Goal: Check status: Check status

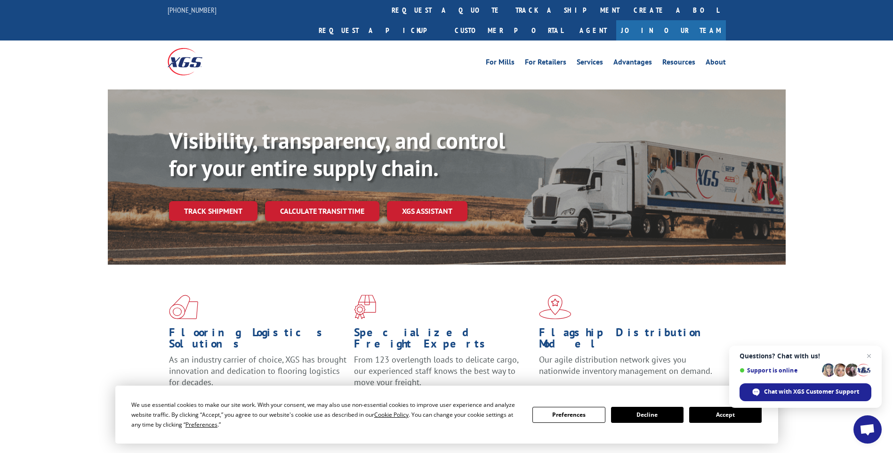
click at [737, 415] on button "Accept" at bounding box center [725, 415] width 73 height 16
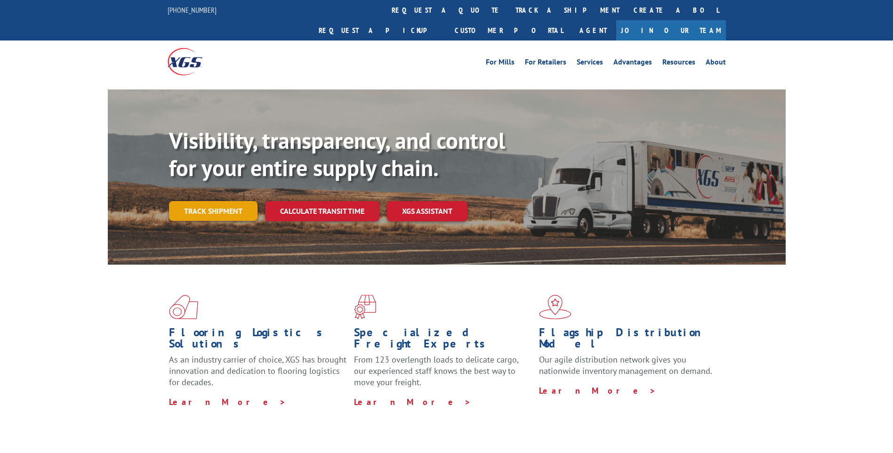
click at [219, 201] on link "Track shipment" at bounding box center [213, 211] width 89 height 20
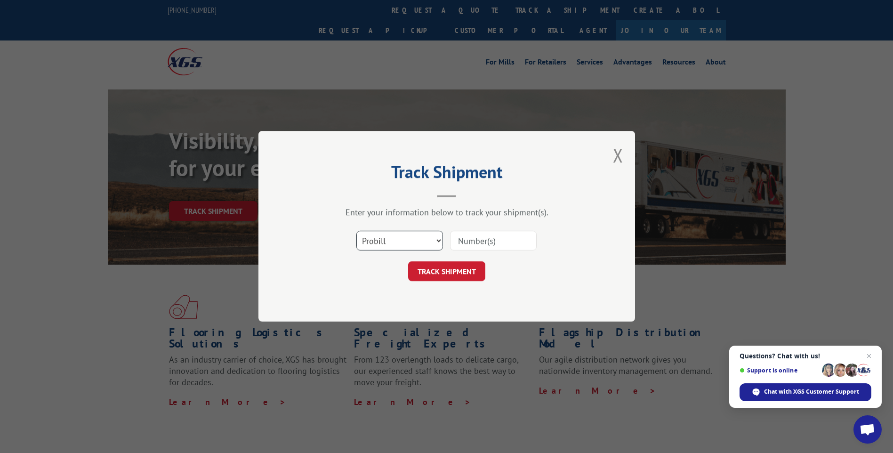
click at [438, 242] on select "Select category... Probill BOL PO" at bounding box center [399, 241] width 87 height 20
select select "bol"
click at [356, 231] on select "Select category... Probill BOL PO" at bounding box center [399, 241] width 87 height 20
click at [462, 243] on input at bounding box center [493, 241] width 87 height 20
type input "5996088"
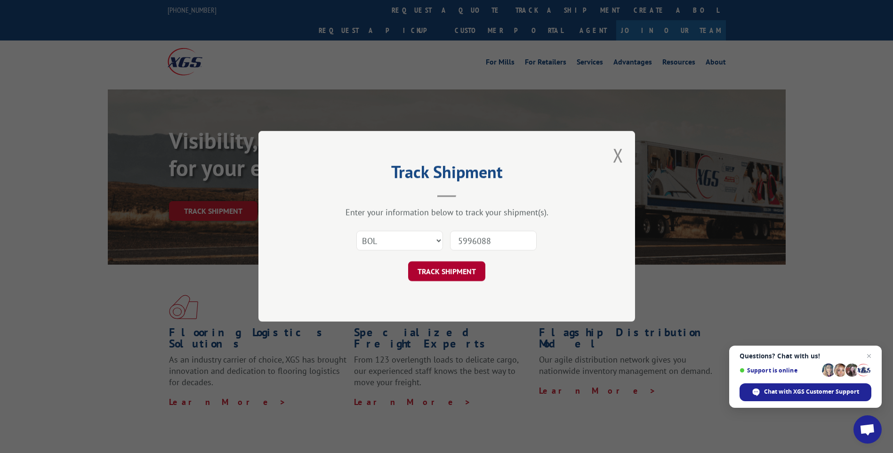
click at [444, 275] on button "TRACK SHIPMENT" at bounding box center [446, 272] width 77 height 20
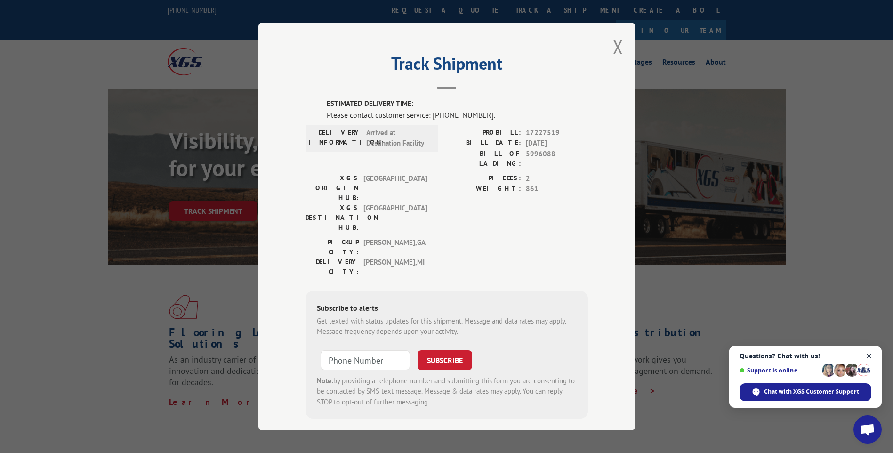
click at [870, 355] on span "Open chat" at bounding box center [870, 356] width 12 height 12
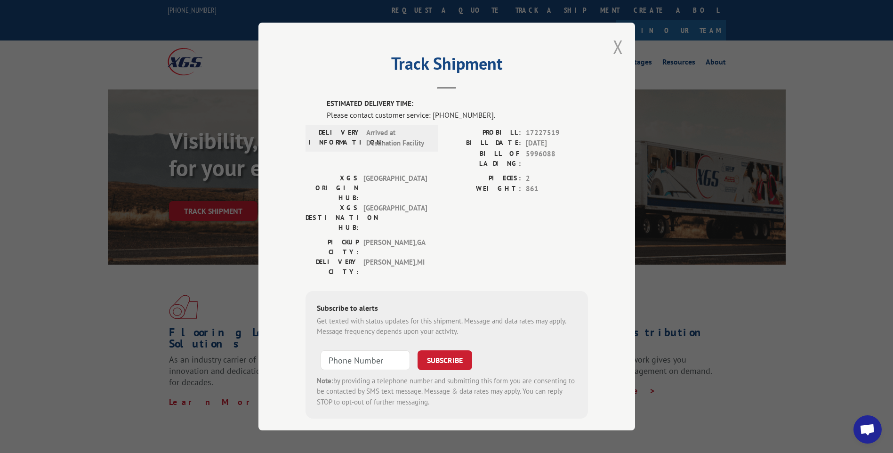
click at [616, 48] on button "Close modal" at bounding box center [618, 46] width 10 height 25
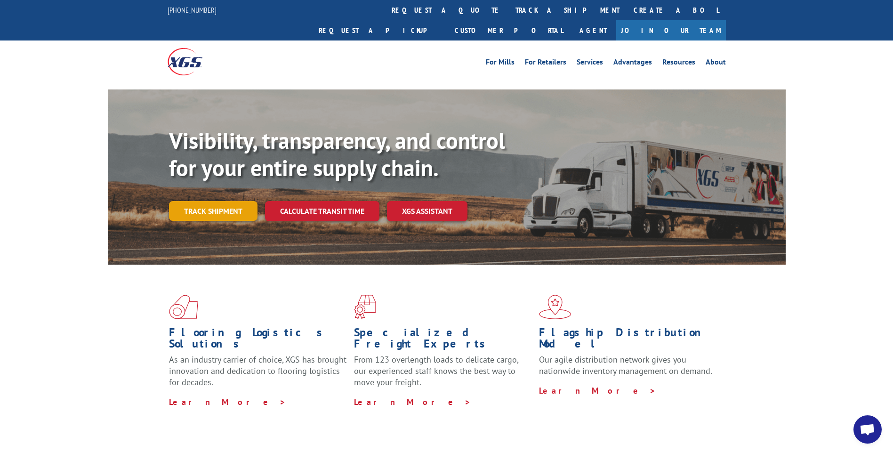
click at [225, 201] on link "Track shipment" at bounding box center [213, 211] width 89 height 20
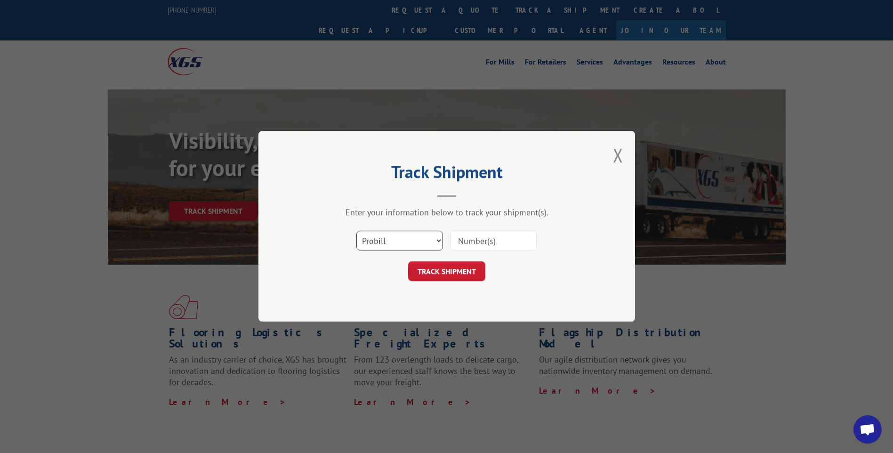
click at [440, 240] on select "Select category... Probill BOL PO" at bounding box center [399, 241] width 87 height 20
click at [622, 150] on button "Close modal" at bounding box center [618, 155] width 10 height 25
